Goal: Check status: Check status

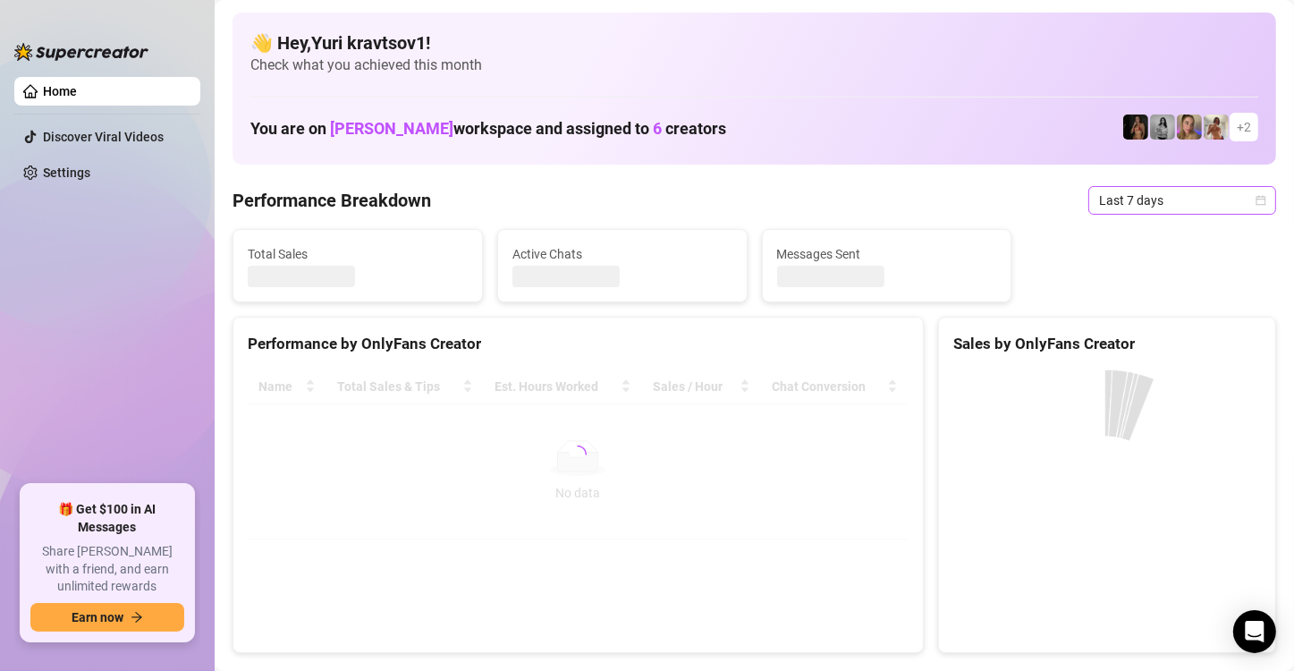
click at [1162, 205] on span "Last 7 days" at bounding box center [1182, 200] width 166 height 27
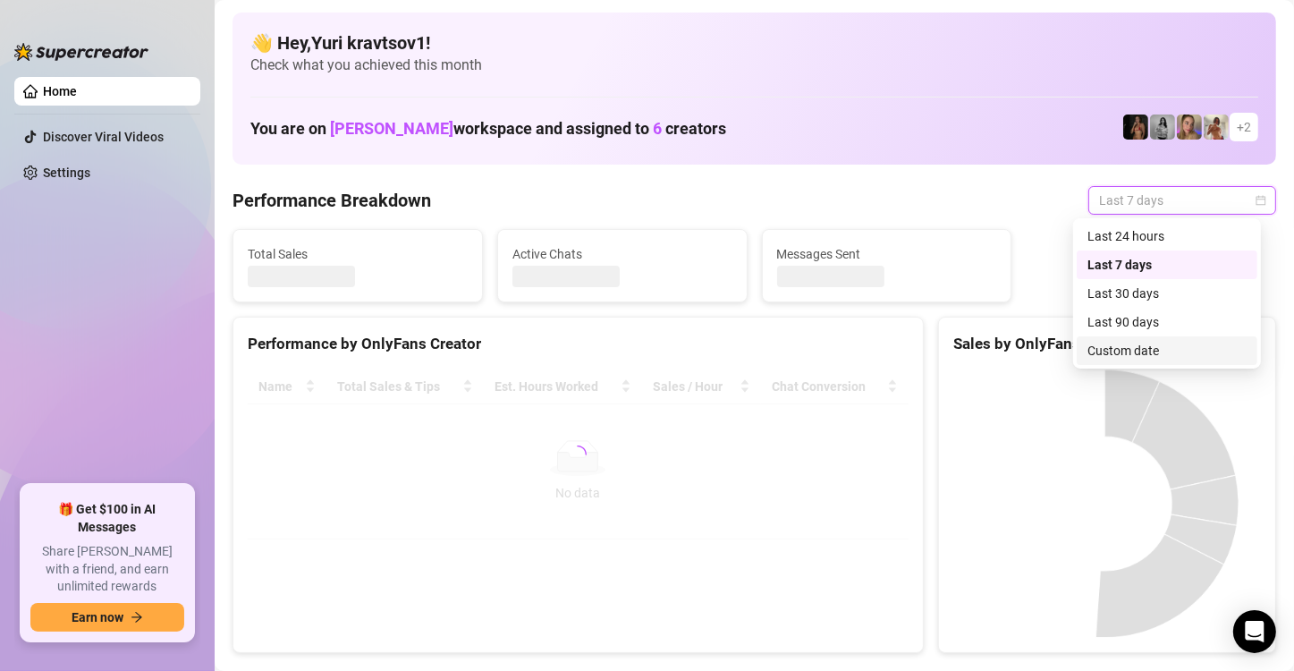
click at [1162, 346] on div "Custom date" at bounding box center [1167, 351] width 159 height 20
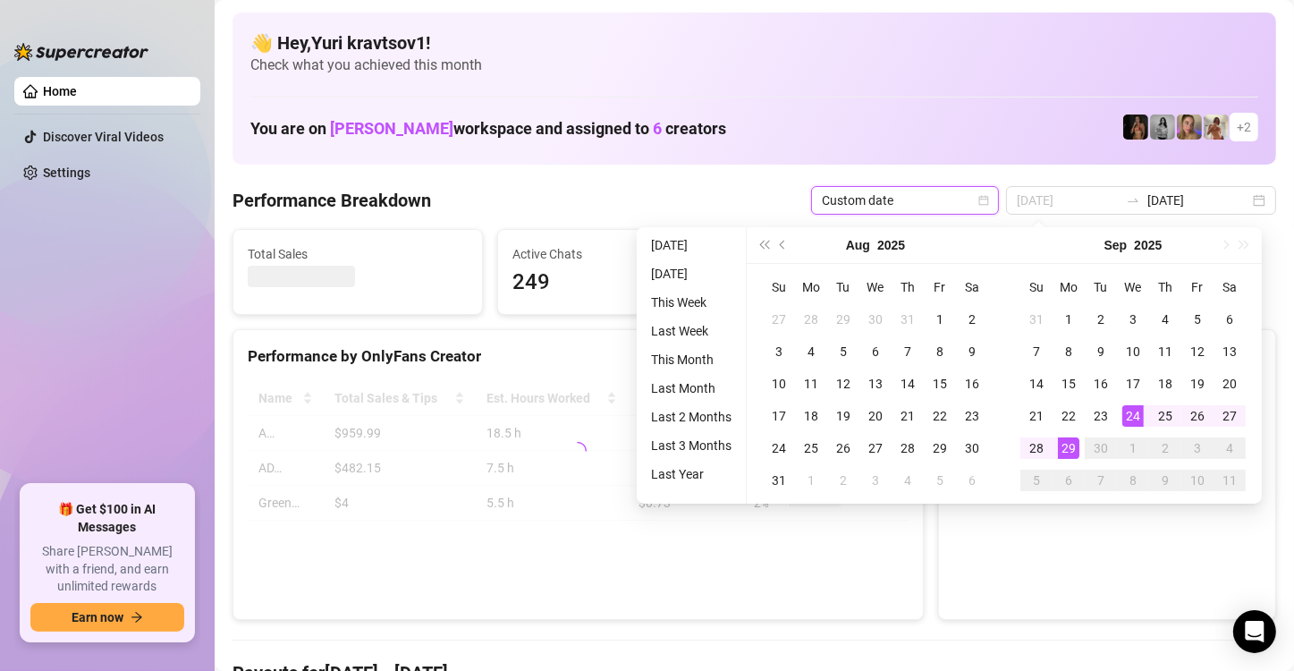
type input "[DATE]"
click at [1069, 440] on div "29" at bounding box center [1068, 447] width 21 height 21
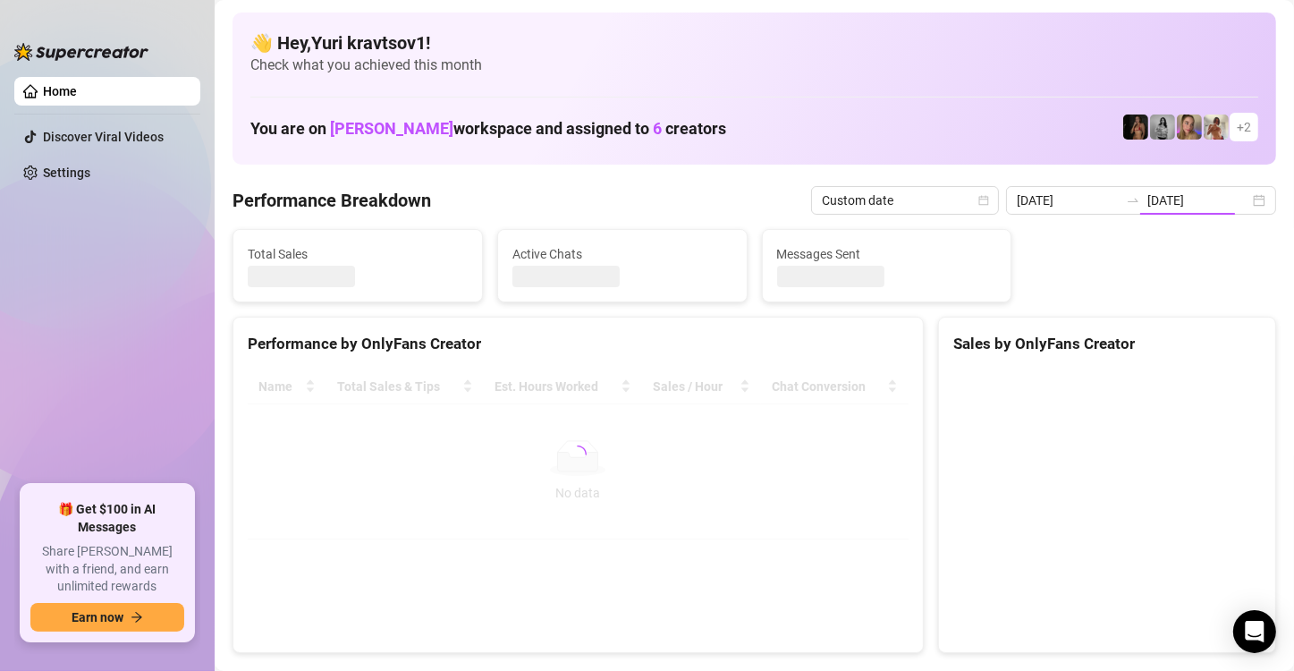
type input "2025-09-29"
